Goal: Task Accomplishment & Management: Use online tool/utility

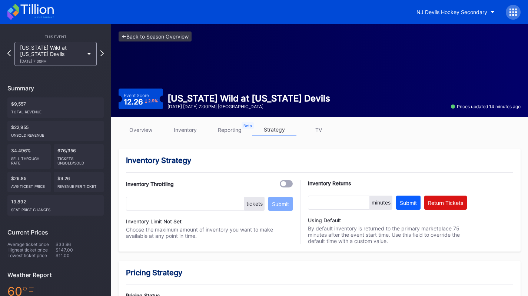
click at [59, 59] on div "[DATE] 7:00PM" at bounding box center [52, 61] width 64 height 4
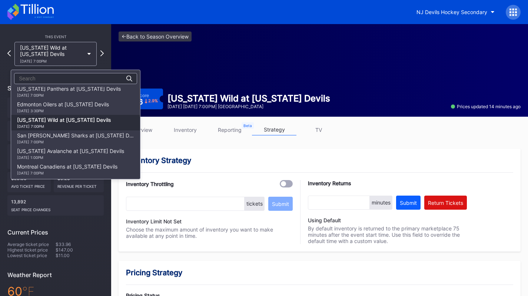
scroll to position [50, 0]
click at [77, 93] on div "[US_STATE] Panthers at [US_STATE] Devils [DATE] 7:00PM" at bounding box center [69, 92] width 104 height 12
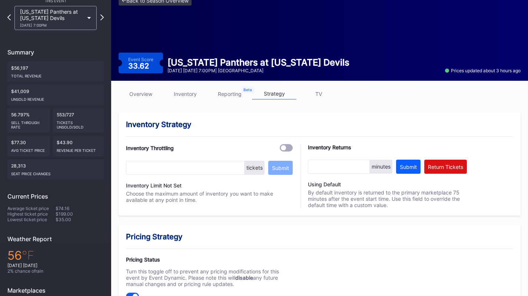
scroll to position [8, 0]
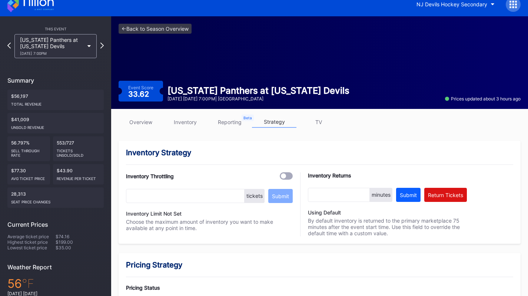
click at [141, 122] on link "overview" at bounding box center [141, 121] width 45 height 11
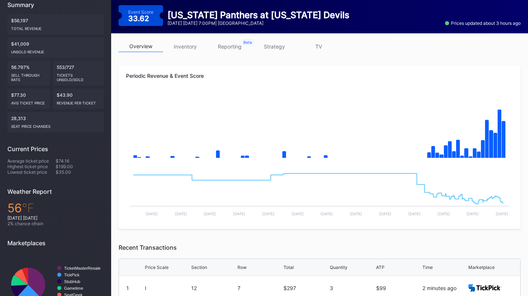
scroll to position [84, 0]
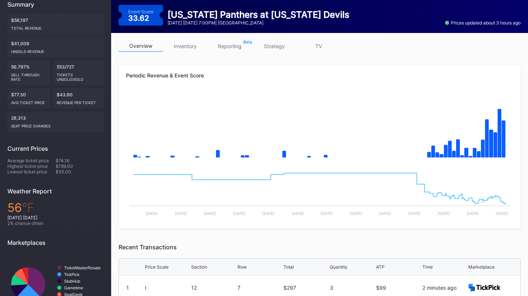
click at [258, 48] on link "strategy" at bounding box center [274, 45] width 45 height 11
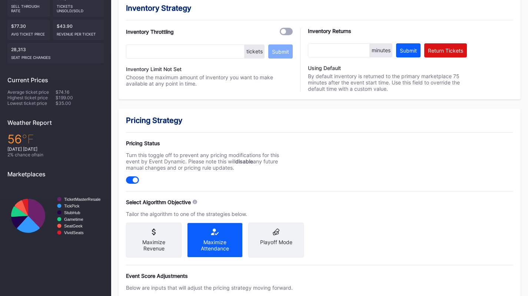
scroll to position [245, 0]
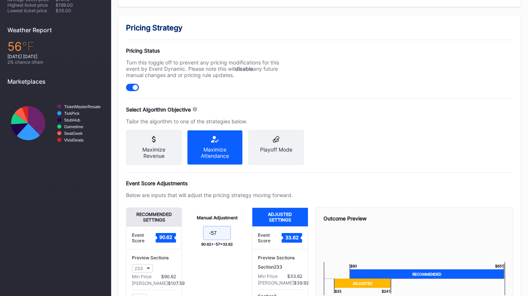
click at [221, 240] on input "-57" at bounding box center [217, 233] width 28 height 14
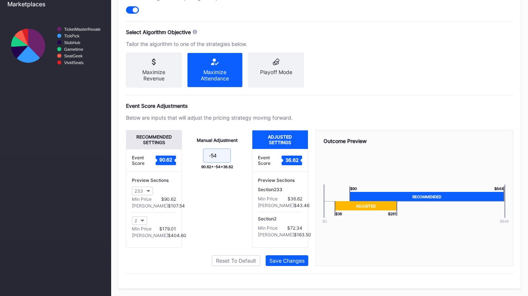
scroll to position [327, 0]
type input "-54"
click at [289, 258] on div "Save Changes" at bounding box center [287, 261] width 35 height 6
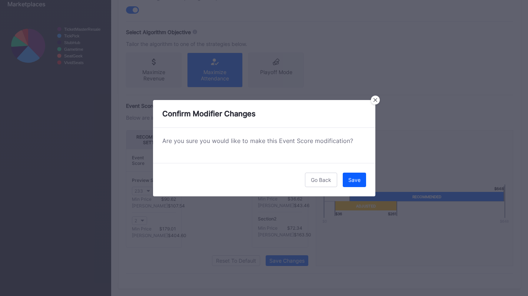
click at [359, 179] on div "Save" at bounding box center [355, 180] width 12 height 6
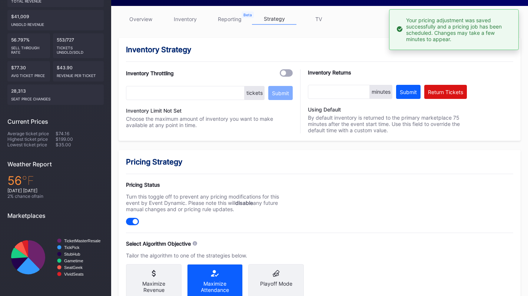
scroll to position [0, 0]
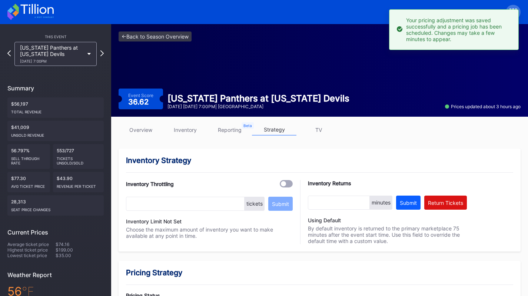
click at [148, 129] on link "overview" at bounding box center [141, 129] width 45 height 11
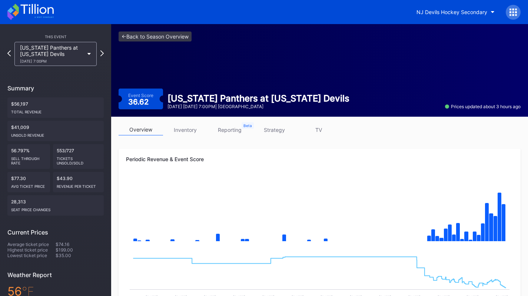
click at [473, 13] on div "NJ Devils Hockey Secondary" at bounding box center [452, 12] width 71 height 6
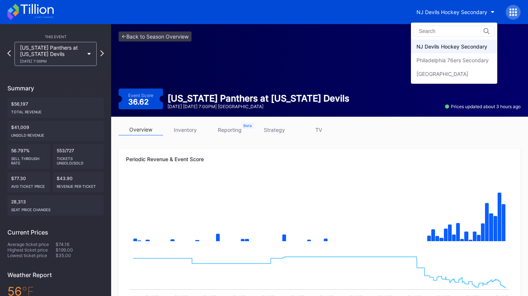
click at [475, 63] on div "Philadelphia 76ers Secondary" at bounding box center [453, 60] width 72 height 6
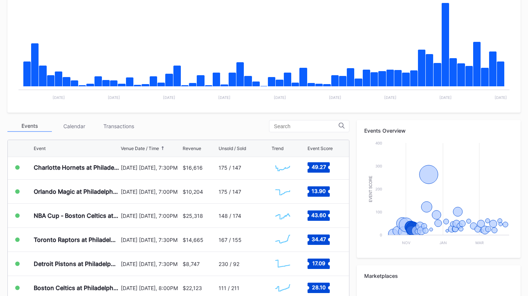
scroll to position [49, 0]
click at [130, 129] on div "Transactions" at bounding box center [118, 126] width 45 height 11
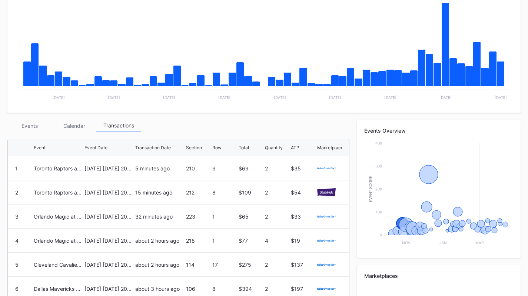
click at [34, 125] on div "Events" at bounding box center [29, 125] width 45 height 11
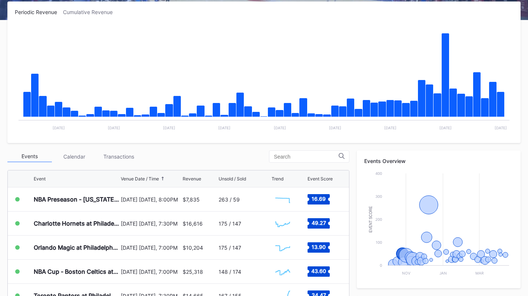
scroll to position [0, 0]
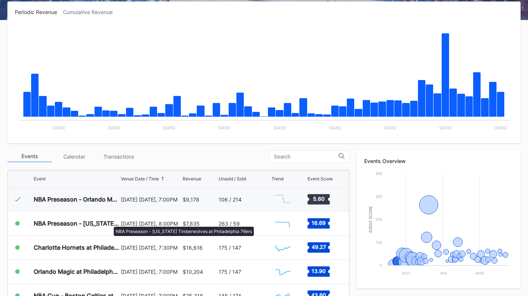
click at [110, 223] on div "NBA Preseason - [US_STATE] Timberwolves at Philadelphia 76ers" at bounding box center [76, 223] width 85 height 7
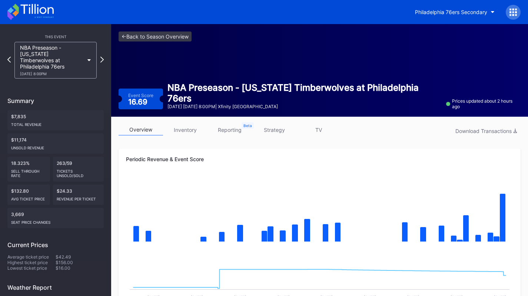
click at [273, 129] on link "strategy" at bounding box center [274, 129] width 45 height 11
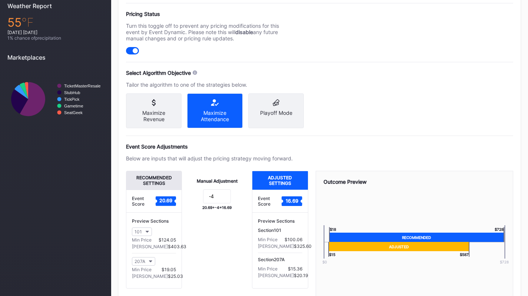
scroll to position [282, 0]
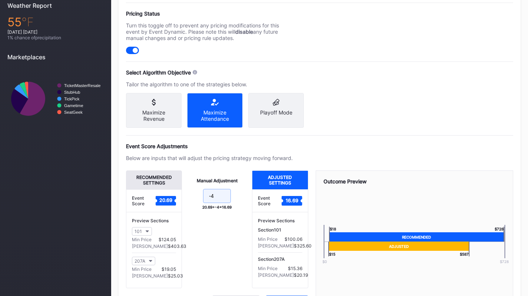
click at [215, 203] on input "-4" at bounding box center [217, 196] width 28 height 14
type input "-6"
click at [314, 136] on div "Pricing Strategy Pricing Status Turn this toggle off to prevent any pricing mod…" at bounding box center [320, 154] width 402 height 350
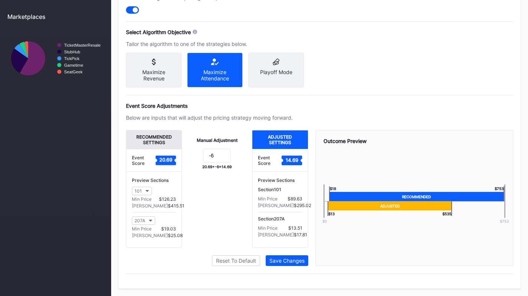
click at [293, 263] on div "Save Changes" at bounding box center [287, 261] width 35 height 6
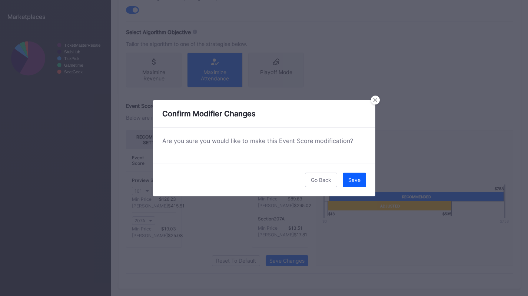
click at [356, 186] on button "Save" at bounding box center [354, 180] width 23 height 14
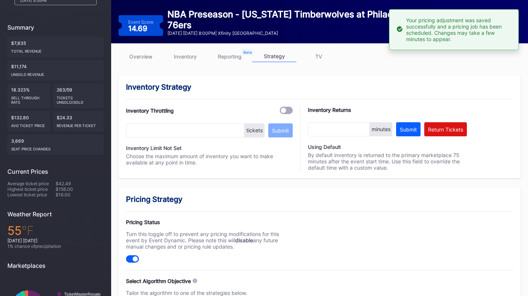
scroll to position [0, 0]
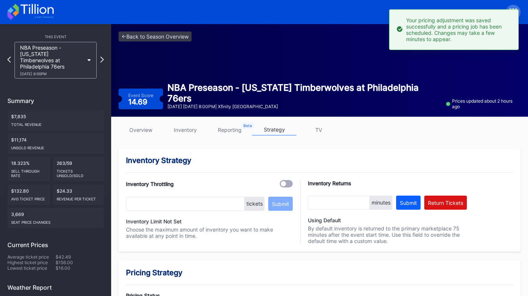
click at [42, 13] on icon at bounding box center [36, 9] width 33 height 10
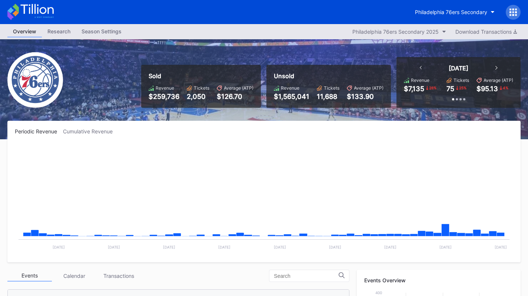
scroll to position [24, 0]
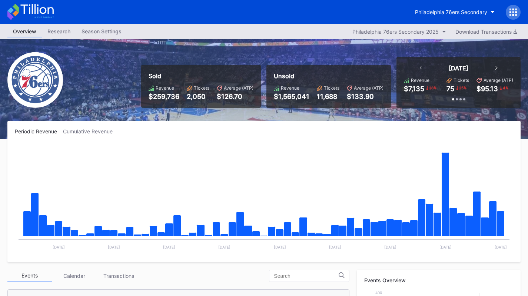
click at [477, 13] on div "Philadelphia 76ers Secondary" at bounding box center [451, 12] width 72 height 6
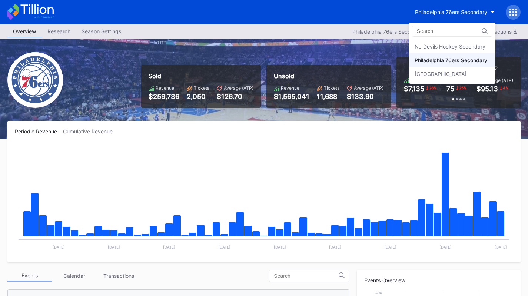
click at [485, 47] on div "NJ Devils Hockey Secondary" at bounding box center [450, 46] width 71 height 6
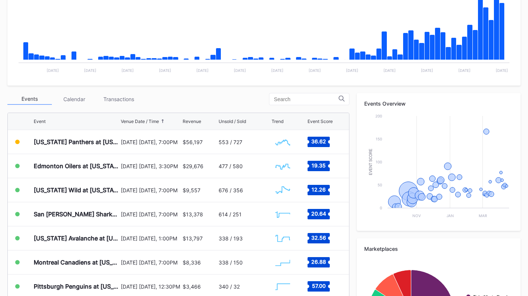
scroll to position [178, 0]
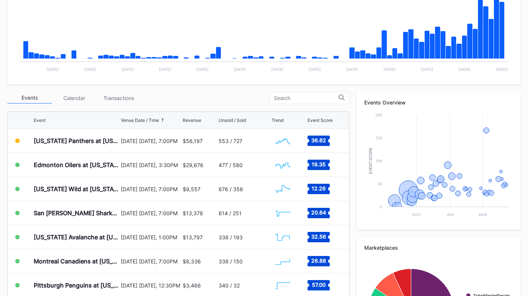
click at [107, 101] on div "Transactions" at bounding box center [118, 97] width 45 height 11
